Goal: Task Accomplishment & Management: Manage account settings

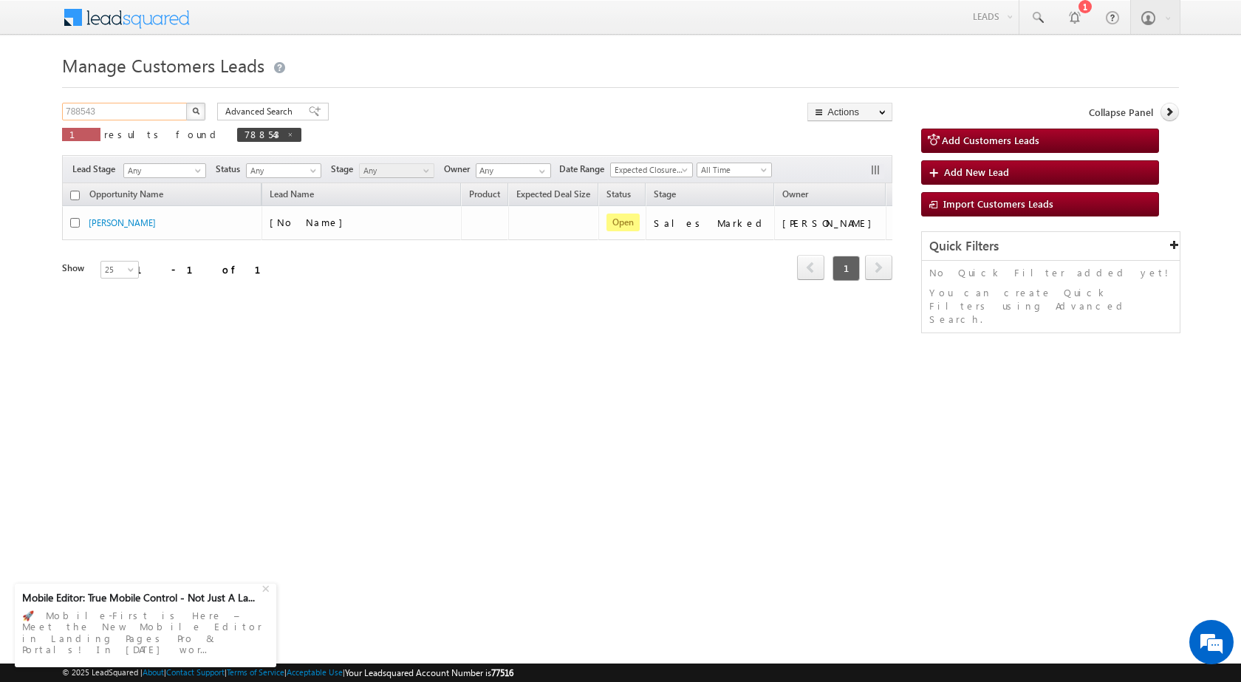
click at [122, 111] on input "788543" at bounding box center [125, 112] width 126 height 18
paste input "9041"
type input "789041"
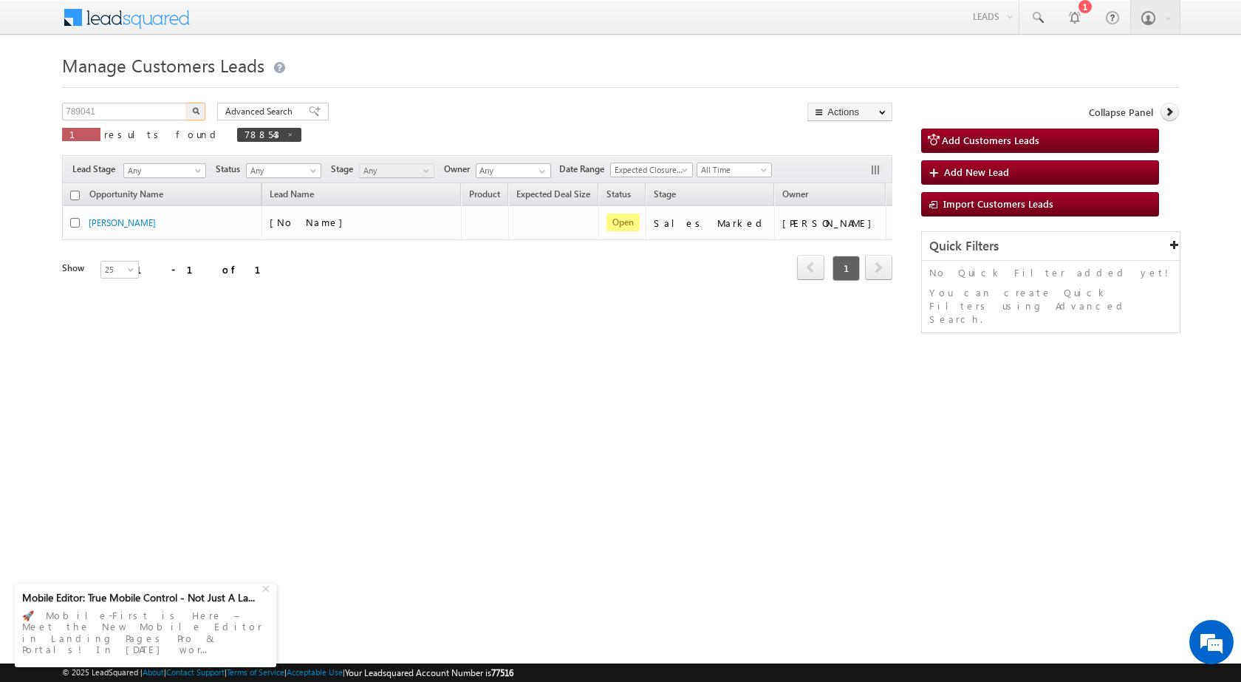
click at [191, 113] on button "button" at bounding box center [195, 112] width 19 height 18
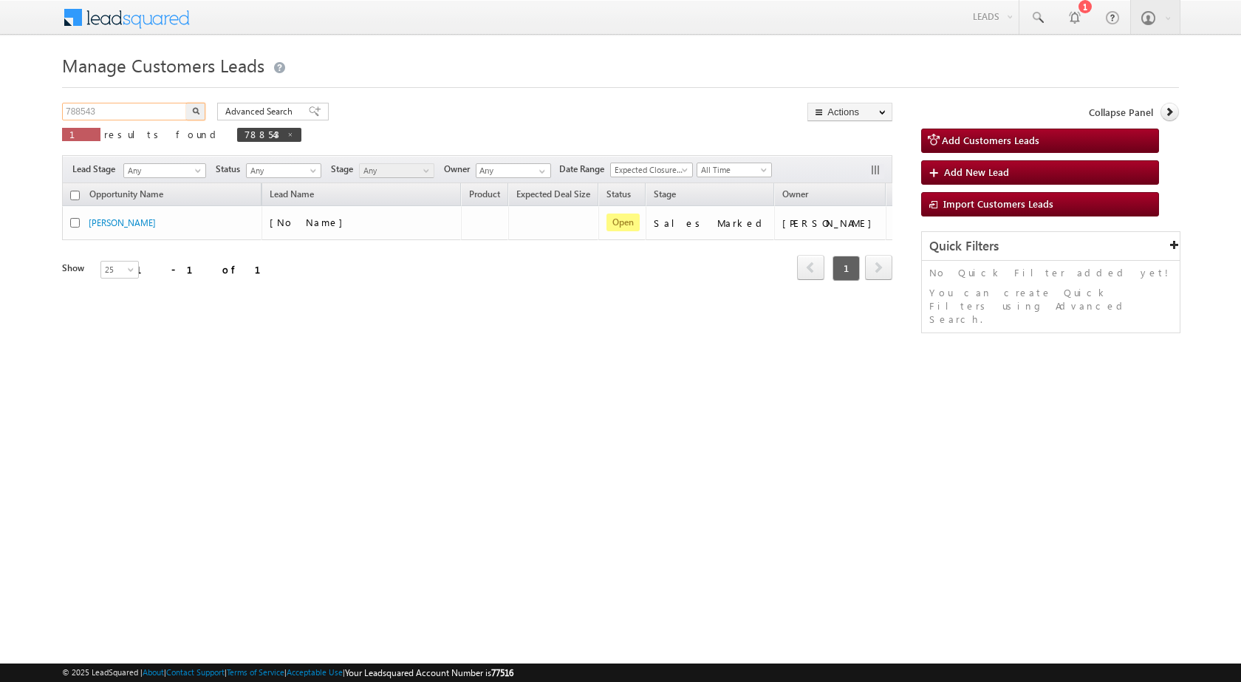
click at [95, 114] on input "788543" at bounding box center [125, 112] width 126 height 18
paste input "9041"
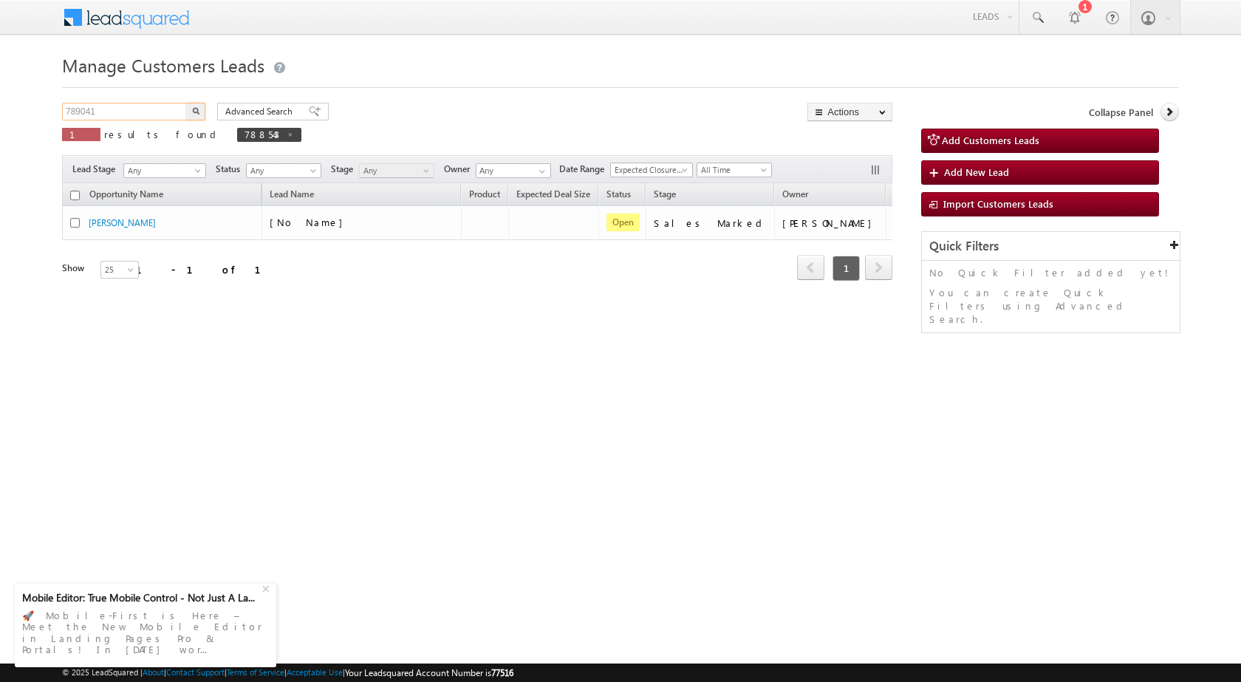
type input "789041"
click at [196, 106] on button "button" at bounding box center [195, 112] width 19 height 18
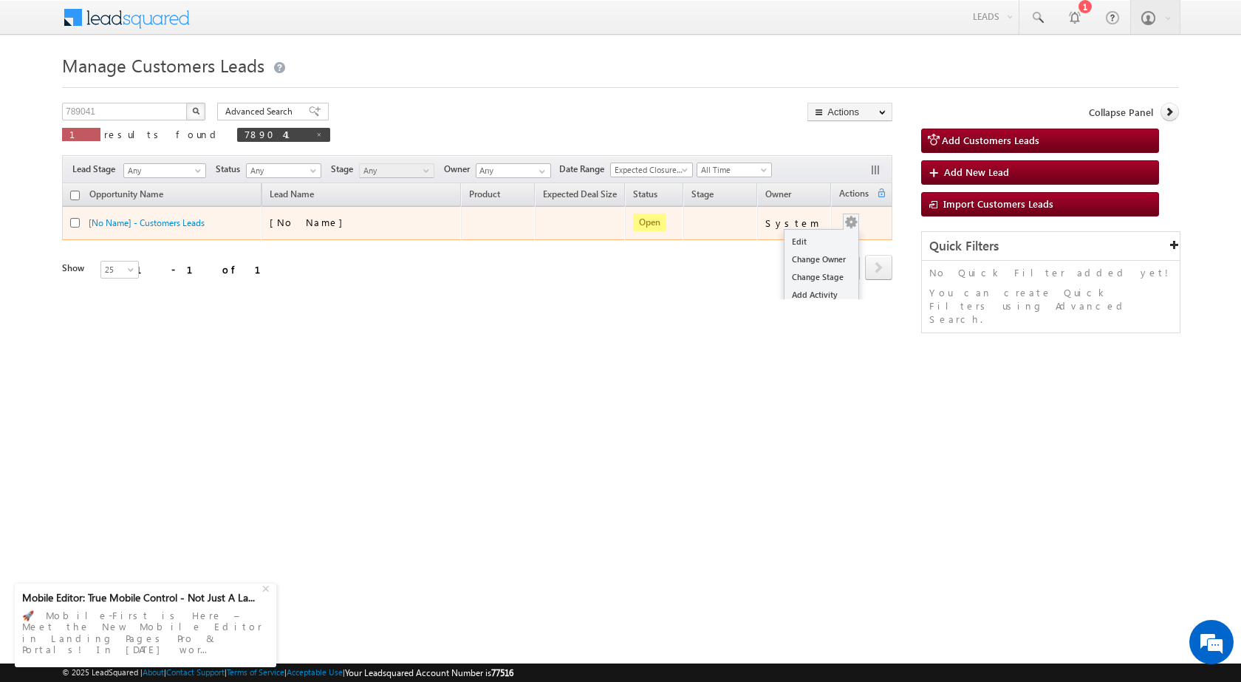
click at [859, 228] on td "Edit Change Owner Change Stage Add Activity Add Task Delete" at bounding box center [861, 223] width 61 height 34
click at [827, 239] on link "Edit" at bounding box center [822, 242] width 74 height 18
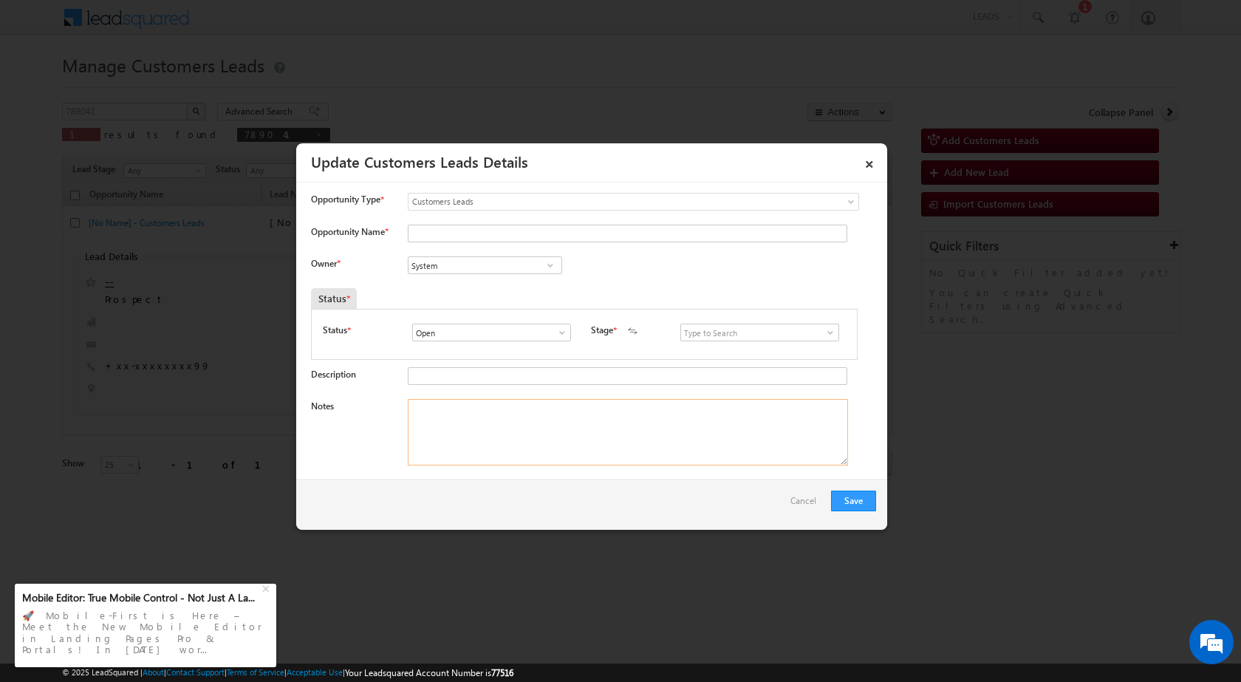
paste textarea "789041 / GURGIT SINGH / 9997601999 / RENOVATION / OWNER - HIMSELF / 263153 TO R…"
click at [692, 436] on textarea "Notes" at bounding box center [628, 432] width 440 height 67
type textarea "789041 / GURGIT SINGH / 9997601999 / RENOVATION / OWNER - HIMSELF / 263153 TO R…"
click at [470, 262] on input "System" at bounding box center [485, 265] width 154 height 18
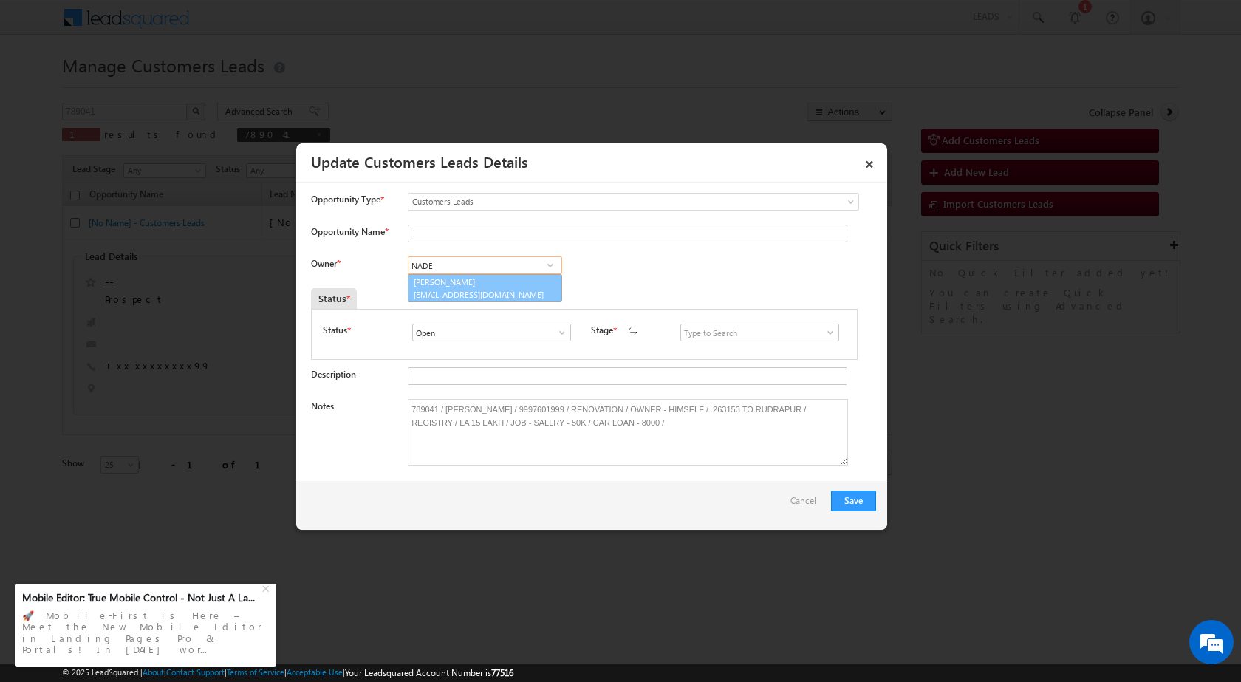
click at [466, 284] on link "Nadeem Ahmad nadeem.ahmad@sgrlimited.in" at bounding box center [485, 288] width 154 height 28
type input "Nadeem Ahmad"
drag, startPoint x: 446, startPoint y: 410, endPoint x: 505, endPoint y: 412, distance: 59.9
click at [505, 412] on textarea "789041 / GURGIT SINGH / 9997601999 / RENOVATION / OWNER - HIMSELF / 263153 TO R…" at bounding box center [628, 432] width 440 height 67
click at [453, 224] on div "Opportunity Type * Select any Activity Bank Mitra Leads Builders Leads Customer…" at bounding box center [593, 209] width 565 height 32
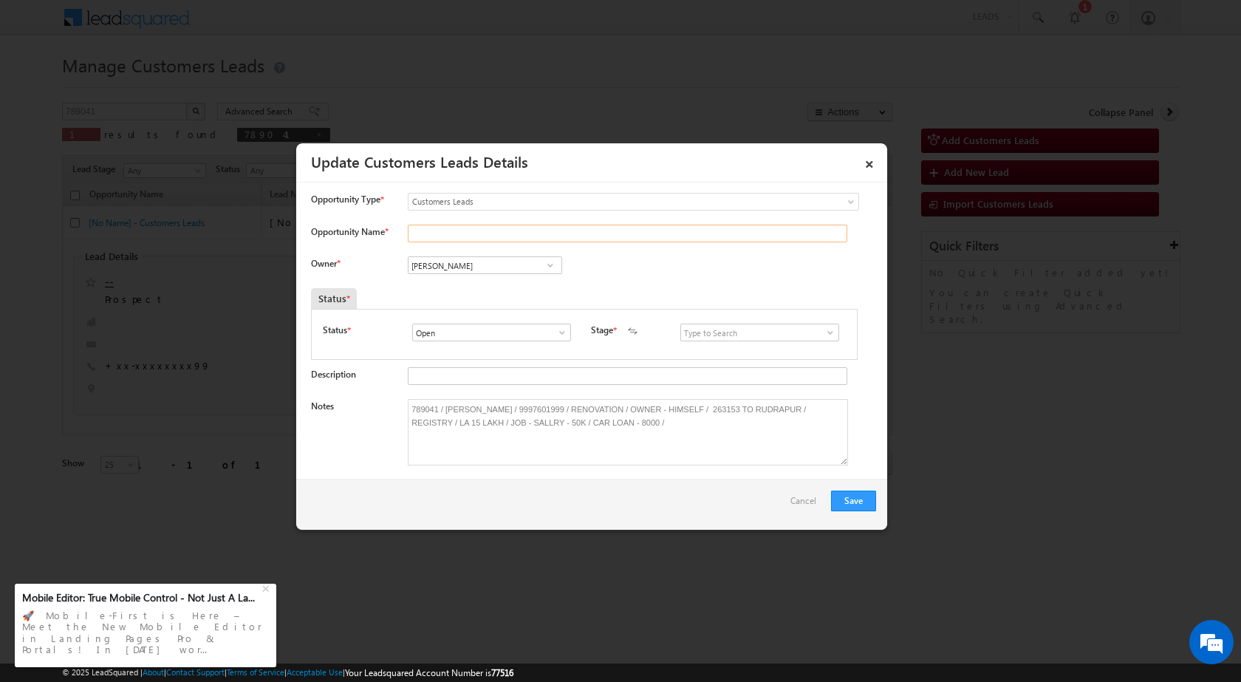
click at [454, 241] on input "Opportunity Name *" at bounding box center [628, 234] width 440 height 18
paste input "GURGIT SINGH"
type input "GURGIT SINGH"
click at [734, 344] on div "New Lead Interested Pending Documents Sales Marked Pending for Follow-Up Not Co…" at bounding box center [764, 334] width 166 height 21
click at [737, 336] on input at bounding box center [760, 333] width 159 height 18
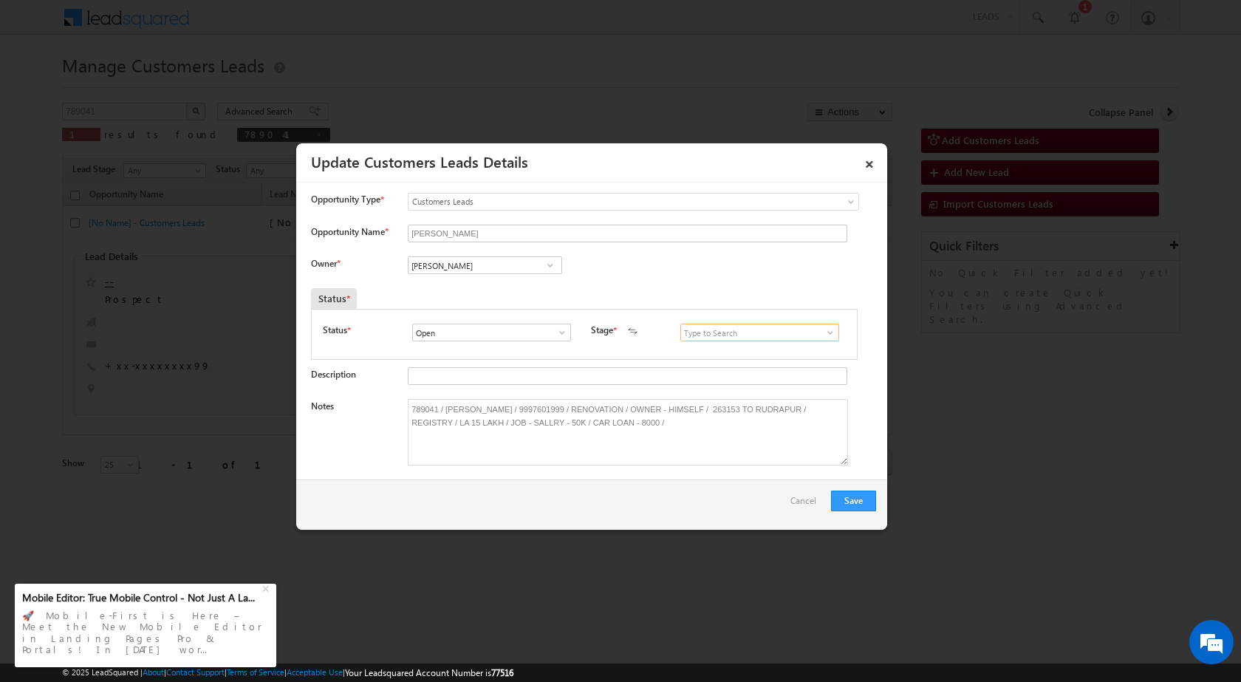
click at [737, 336] on input at bounding box center [760, 333] width 159 height 18
click at [825, 336] on span at bounding box center [830, 333] width 15 height 12
click at [809, 346] on link "New Lead" at bounding box center [760, 349] width 158 height 17
type input "New Lead"
click at [842, 497] on button "Save" at bounding box center [853, 501] width 45 height 21
